Goal: Find specific page/section: Find specific page/section

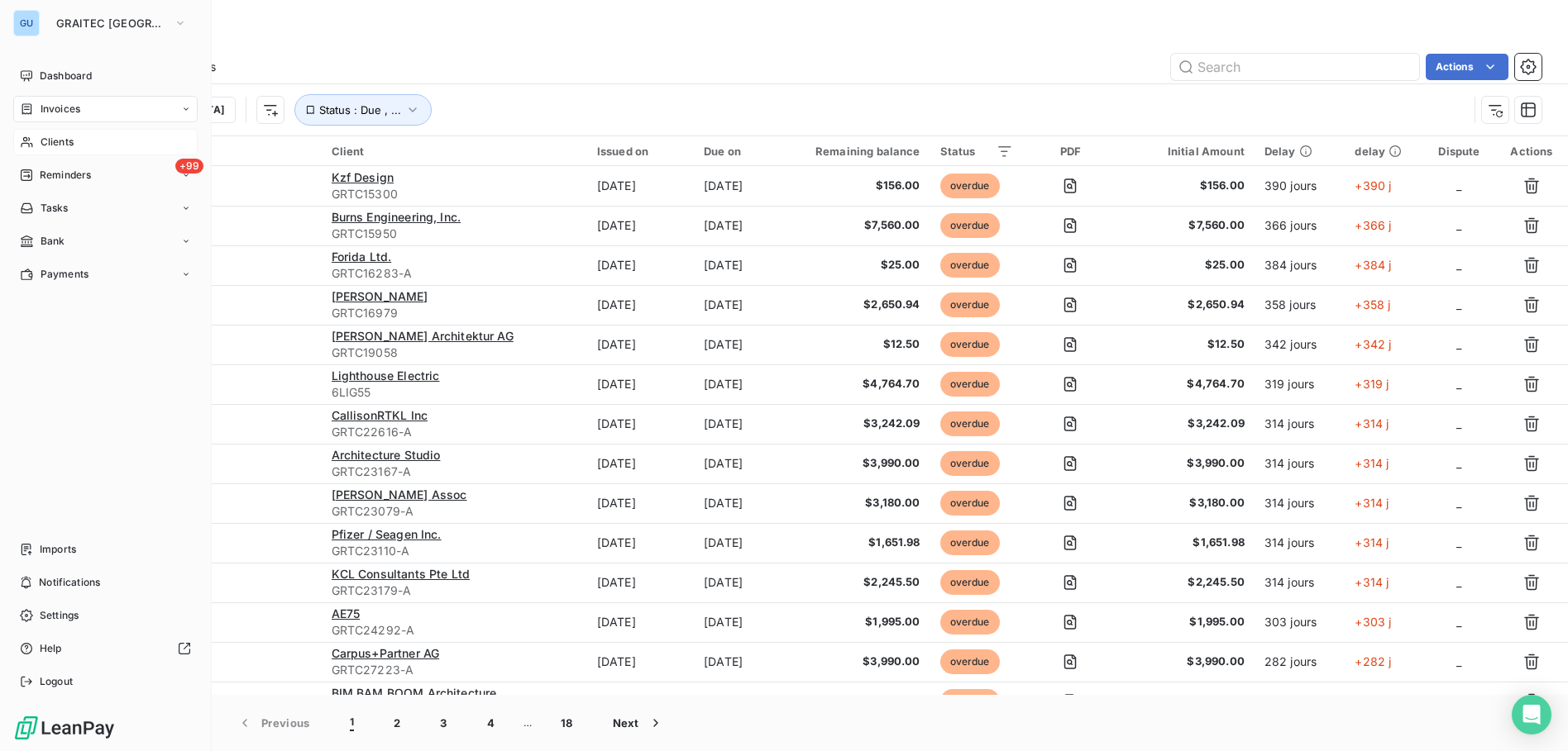
click at [66, 145] on span "Clients" at bounding box center [57, 142] width 33 height 15
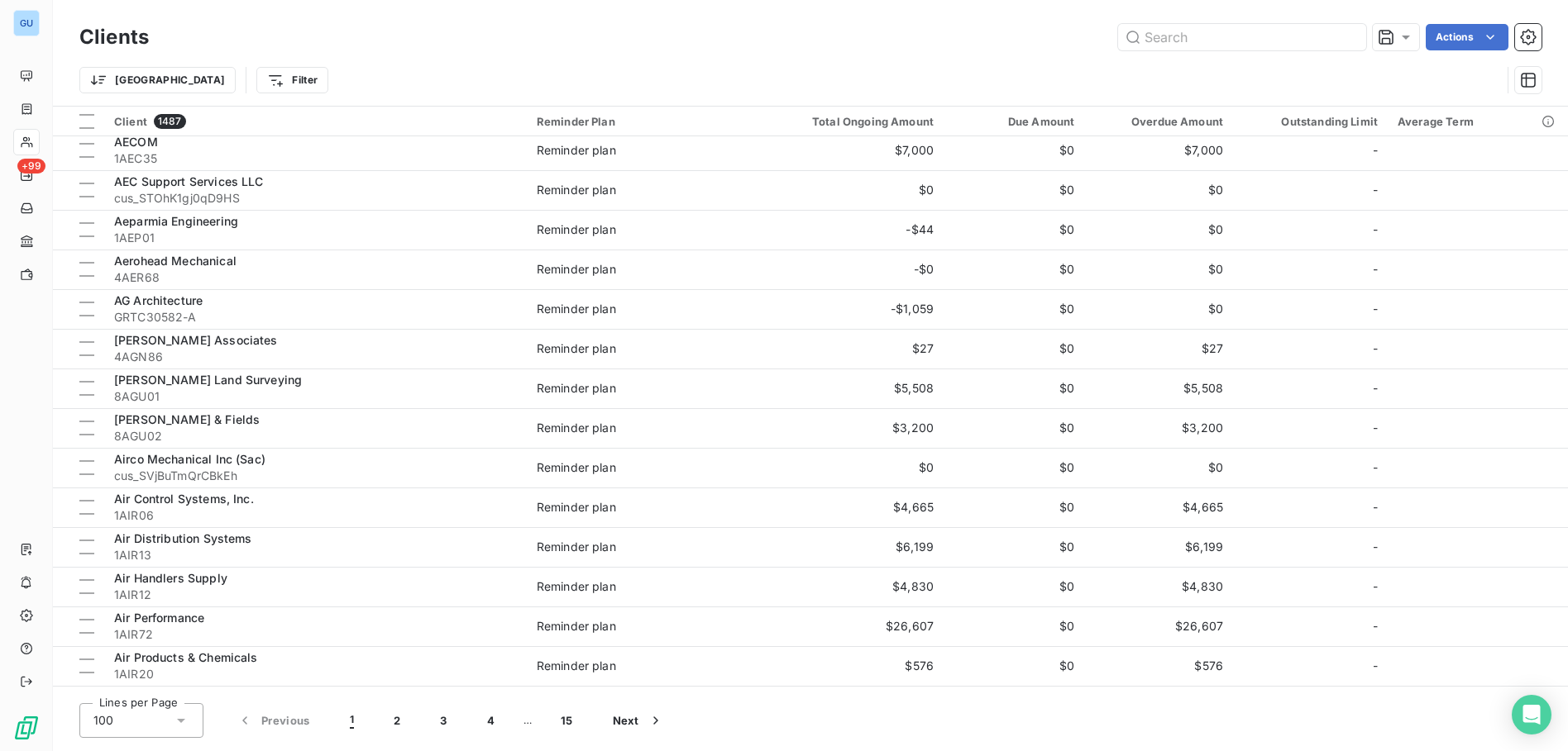
scroll to position [1157, 0]
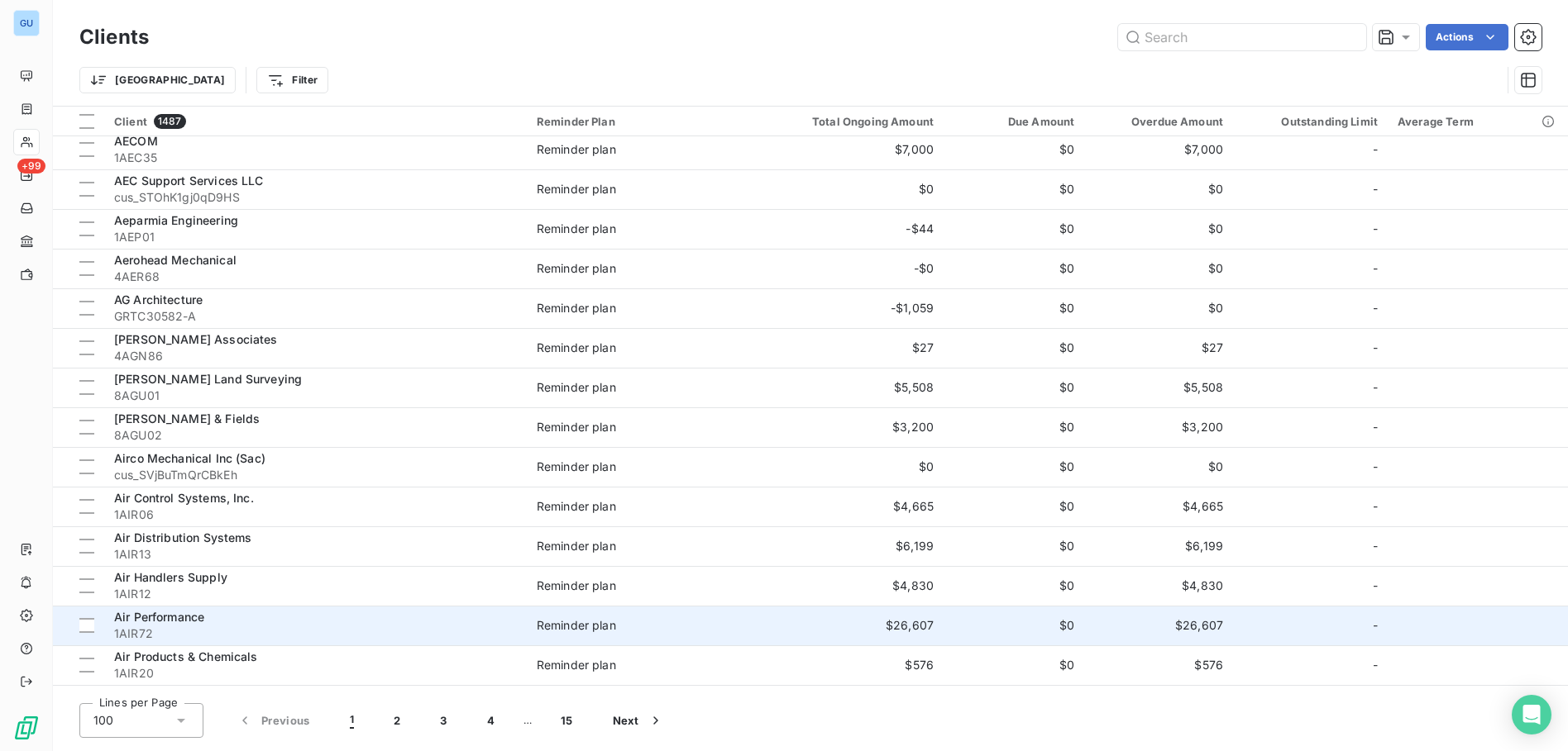
click at [255, 619] on div "Air Performance" at bounding box center [315, 617] width 403 height 16
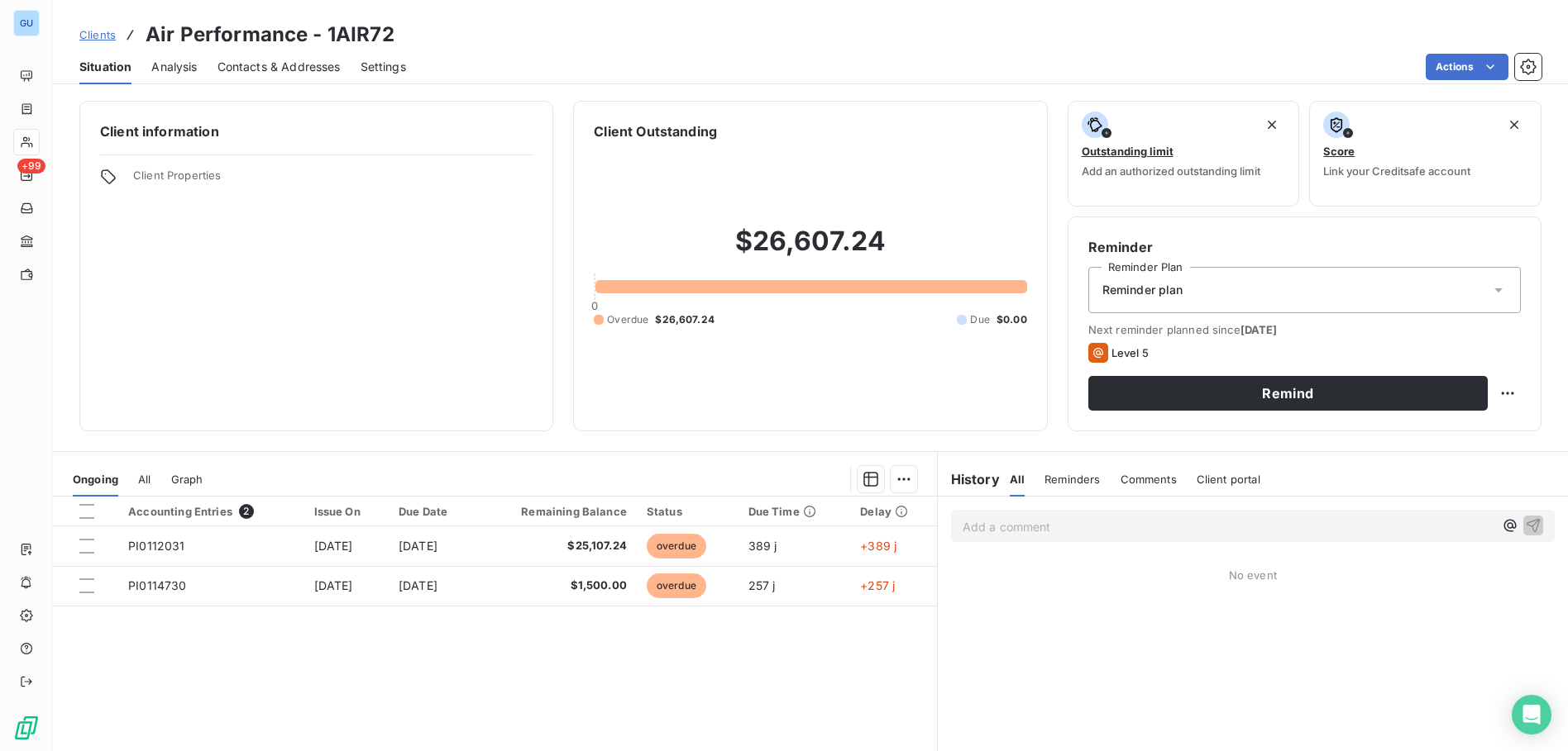
click at [113, 180] on icon at bounding box center [108, 177] width 14 height 14
click at [384, 67] on span "Settings" at bounding box center [383, 66] width 46 height 16
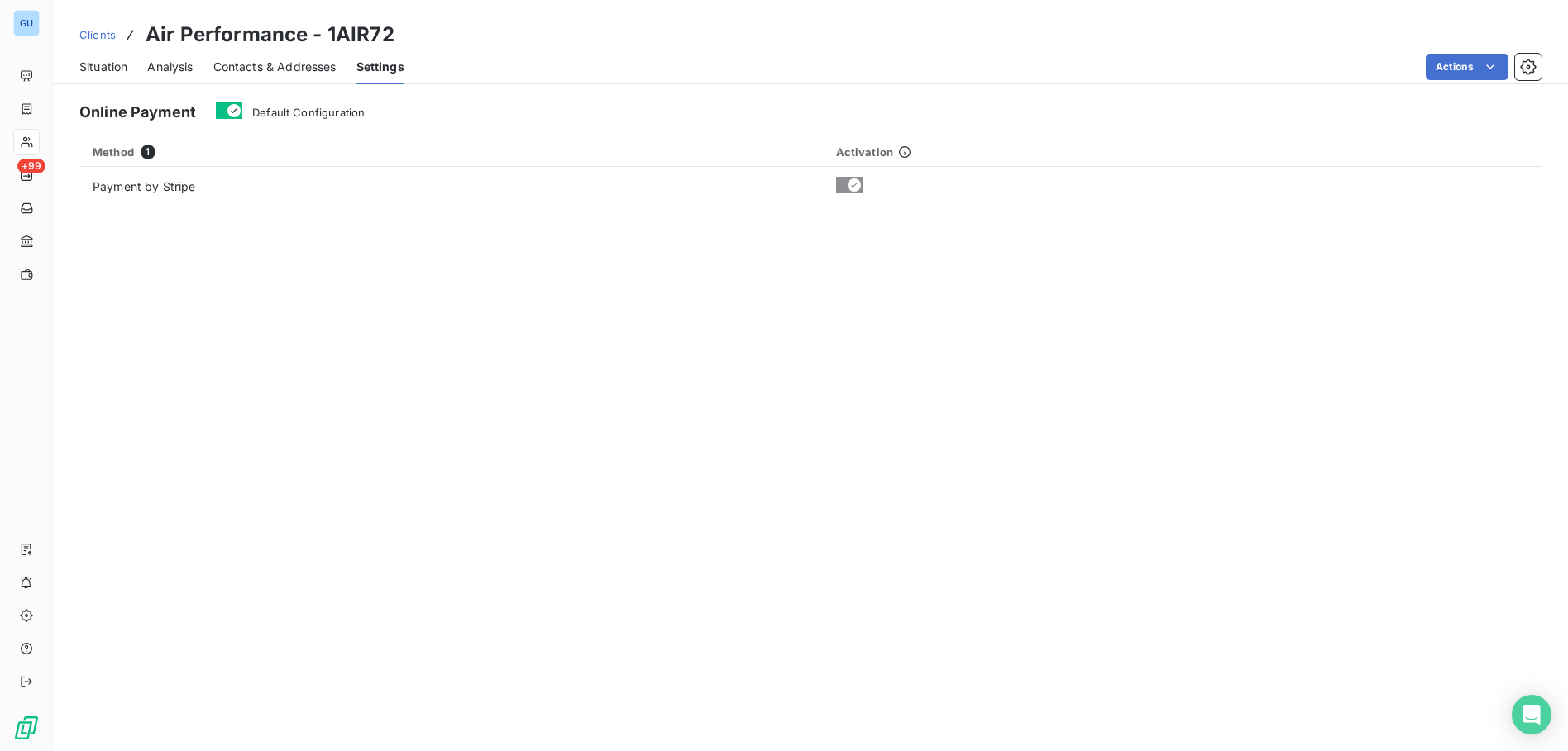
click at [279, 66] on span "Contacts & Addresses" at bounding box center [274, 66] width 123 height 16
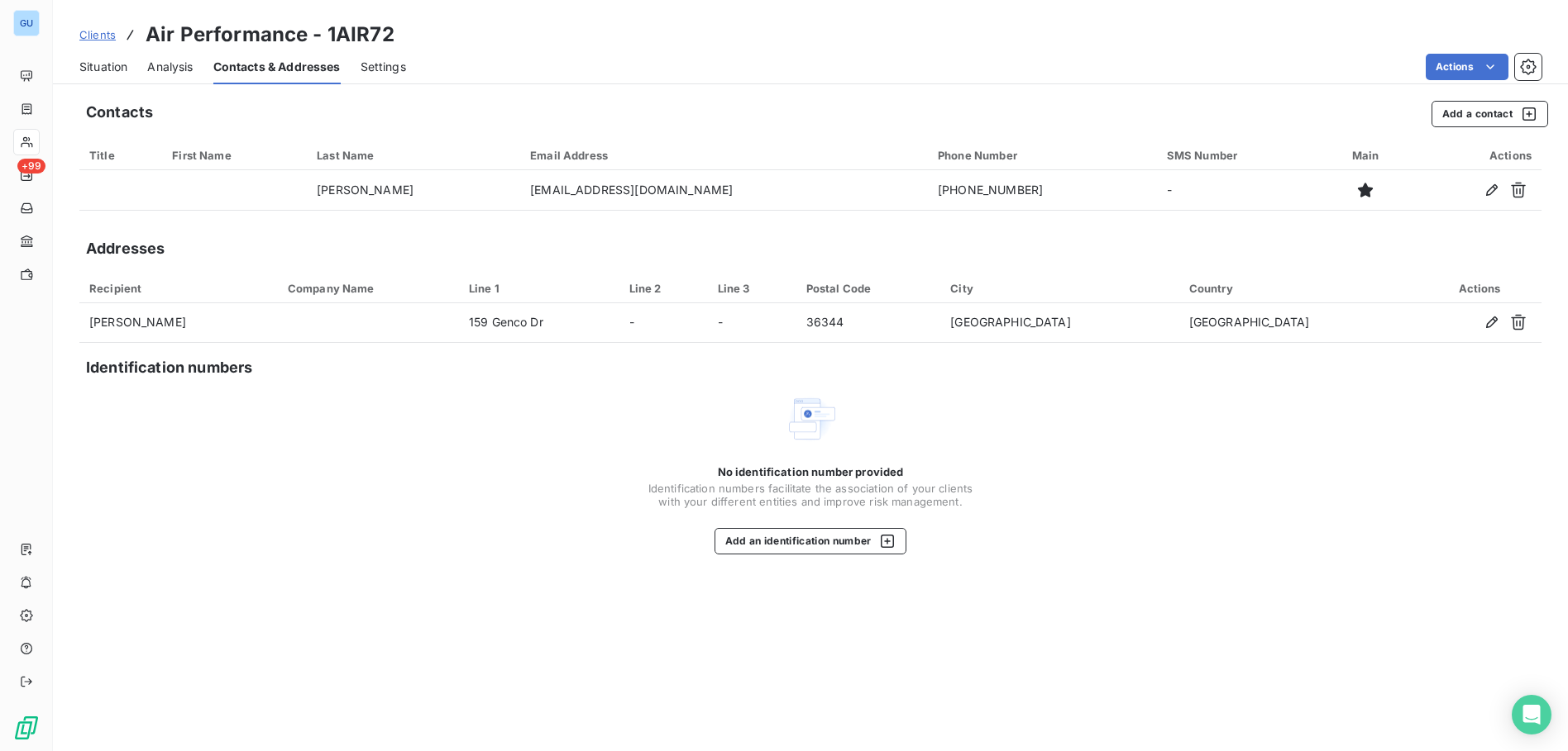
click at [161, 68] on span "Analysis" at bounding box center [170, 66] width 46 height 16
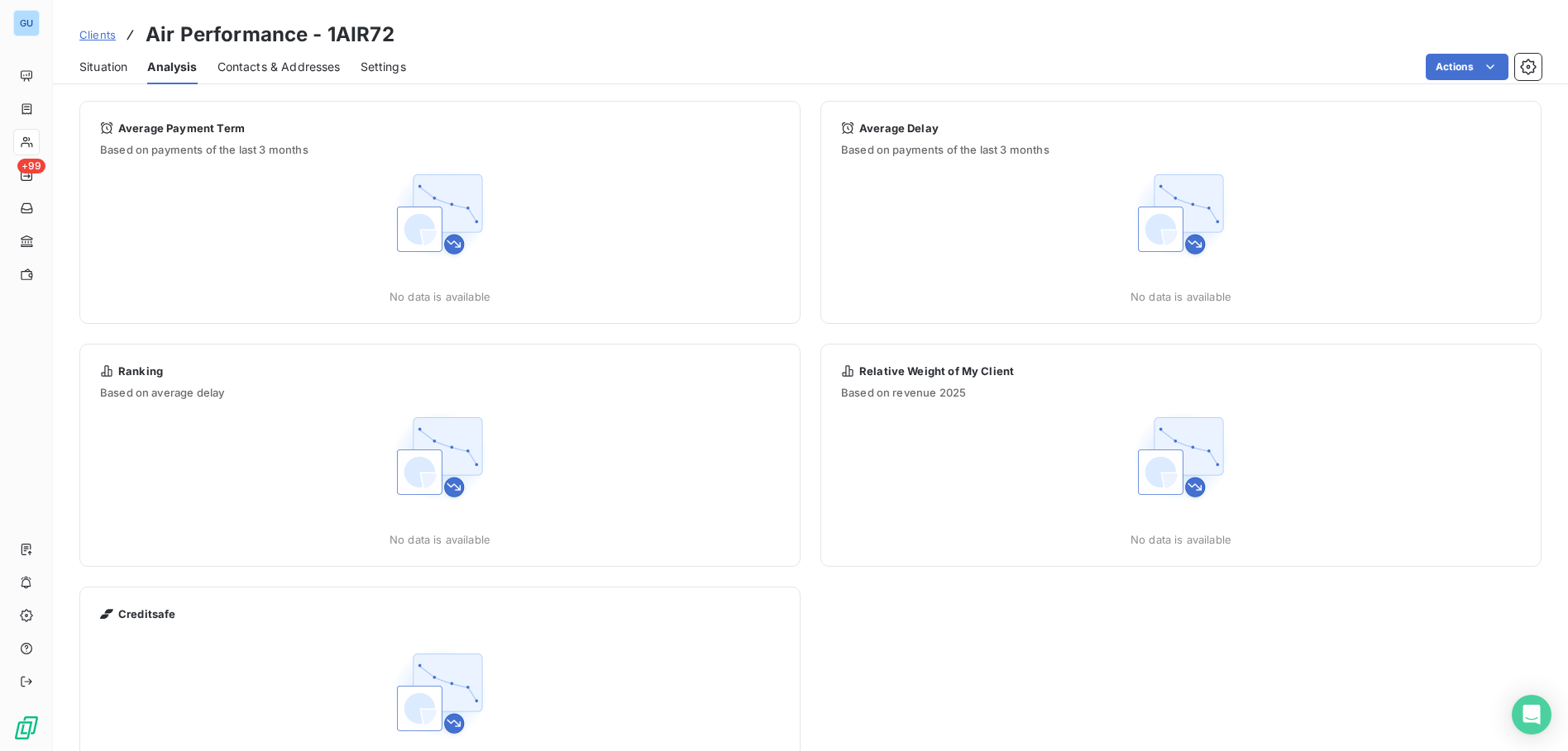
click at [102, 68] on span "Situation" at bounding box center [102, 66] width 48 height 16
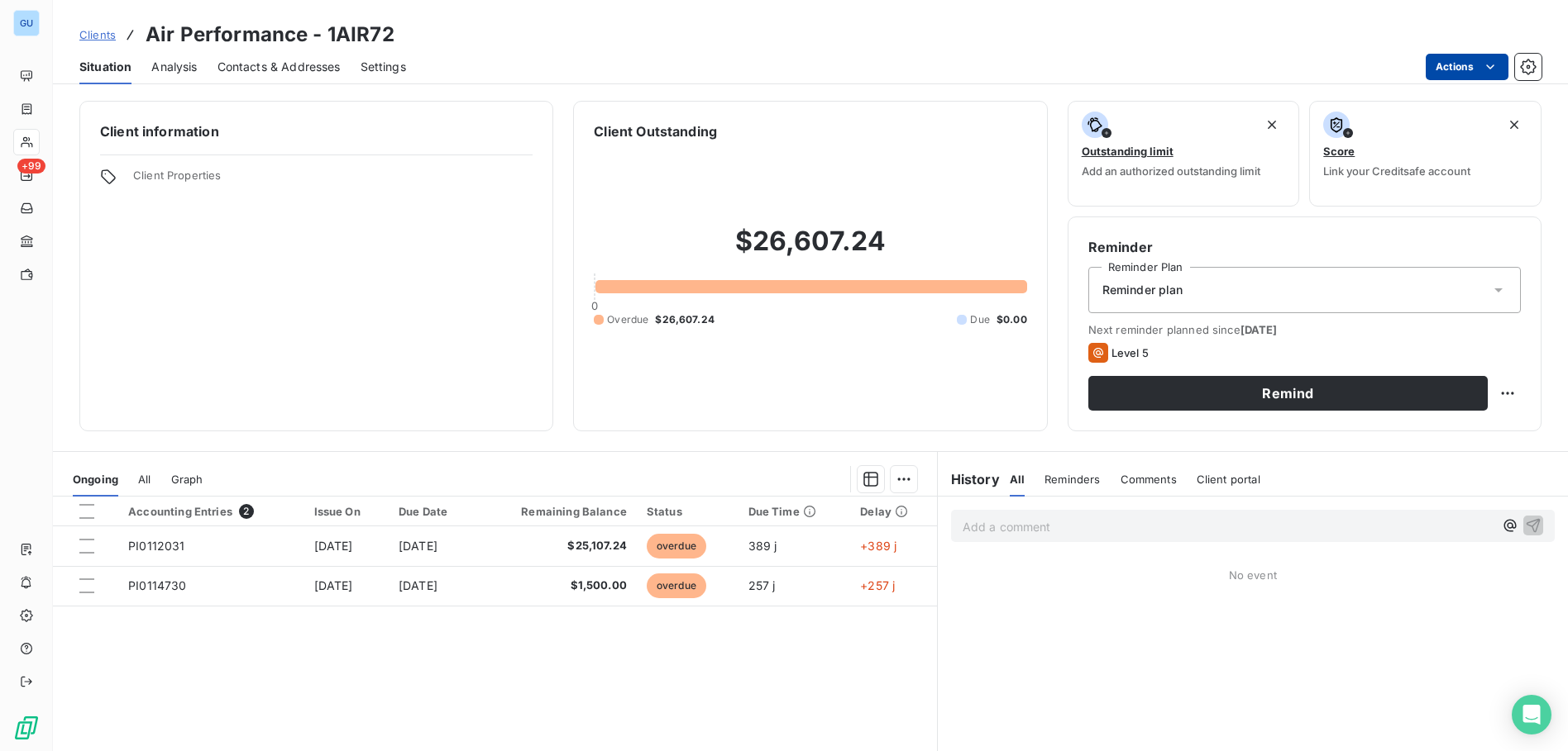
click at [1502, 64] on html "GU +99 Clients Air Performance - 1AIR72 Situation Analysis Contacts & Addresses…" at bounding box center [784, 376] width 1568 height 751
click at [1519, 65] on html "GU +99 Clients Air Performance - 1AIR72 Situation Analysis Contacts & Addresses…" at bounding box center [784, 376] width 1568 height 751
click at [1528, 65] on icon "button" at bounding box center [1528, 66] width 16 height 16
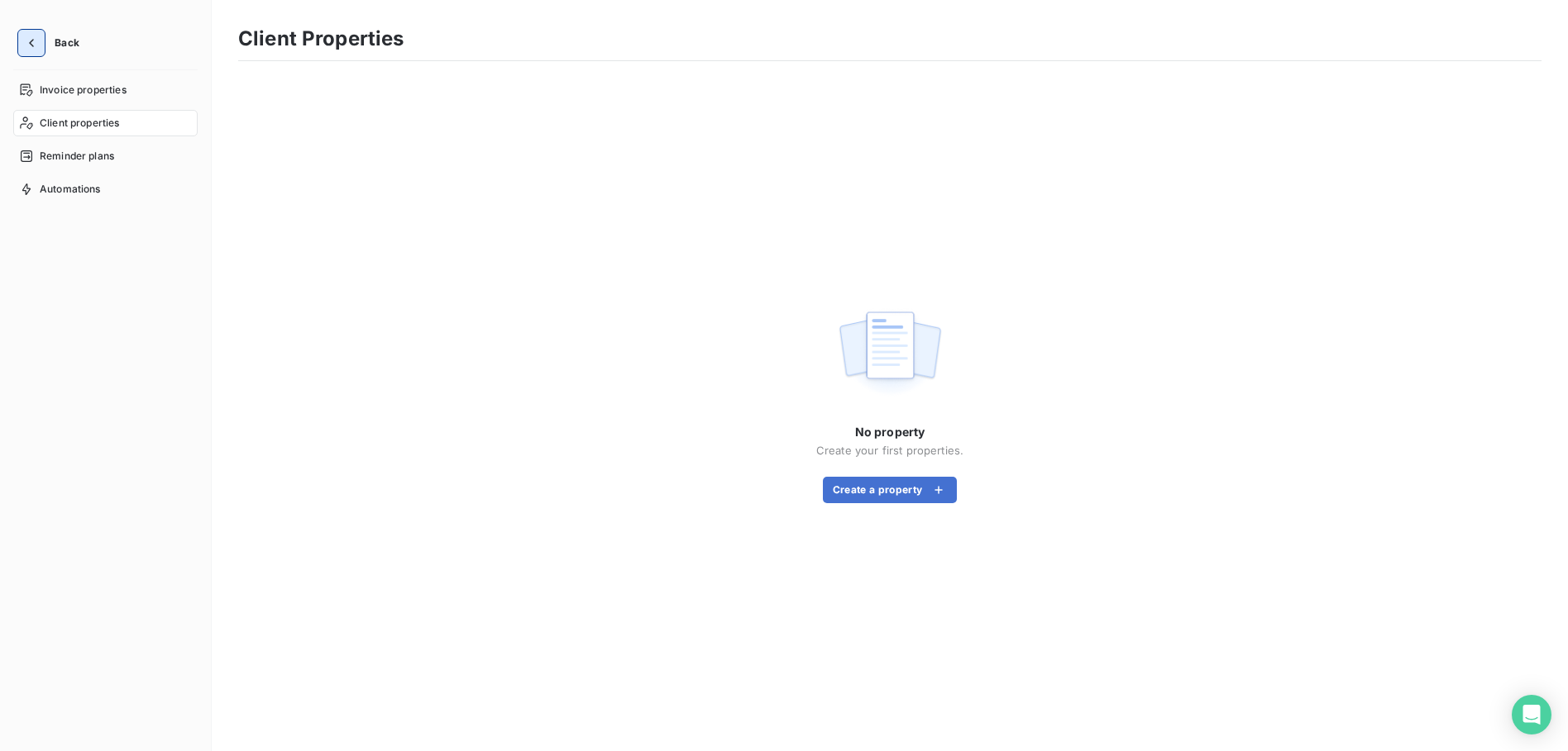
click at [40, 37] on button "button" at bounding box center [31, 42] width 26 height 26
